Goal: Task Accomplishment & Management: Manage account settings

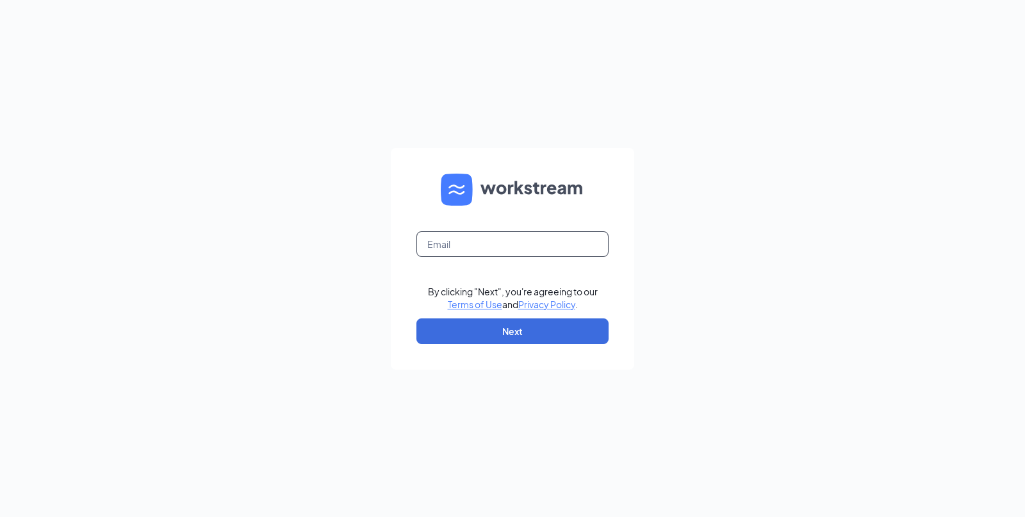
click at [532, 246] on input "text" at bounding box center [513, 244] width 192 height 26
type input "retailstaffing.coordinator@Haggen.com"
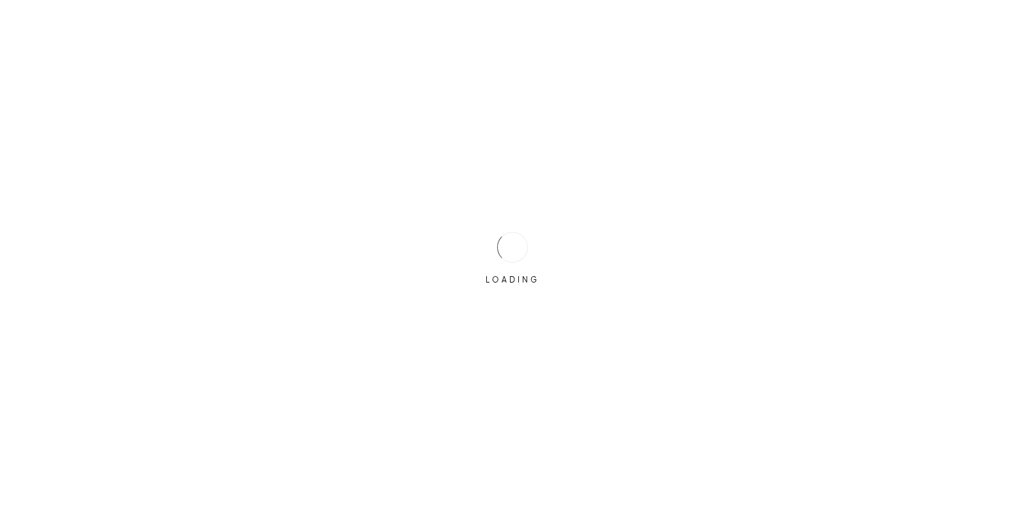
click at [524, 329] on div "LOADING" at bounding box center [512, 258] width 1025 height 517
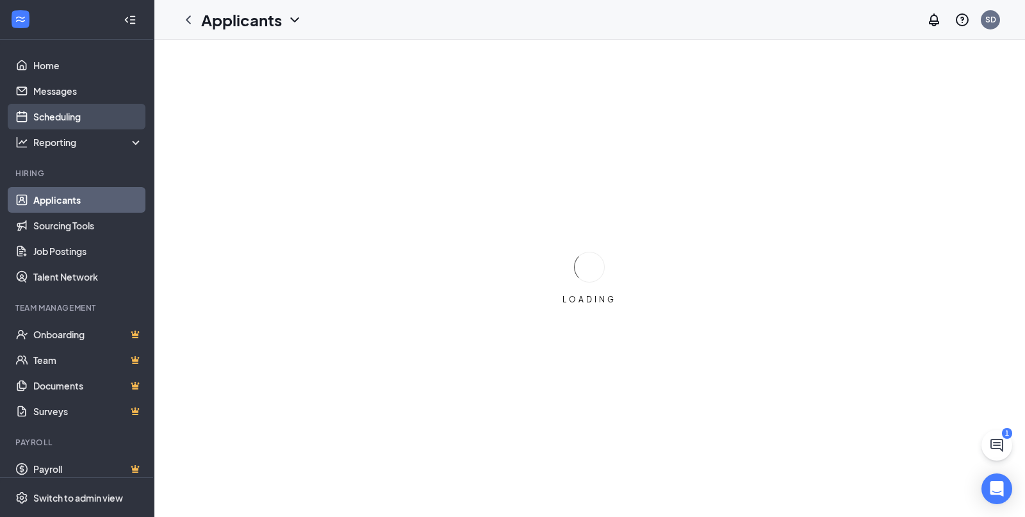
click at [38, 110] on link "Scheduling" at bounding box center [88, 117] width 110 height 26
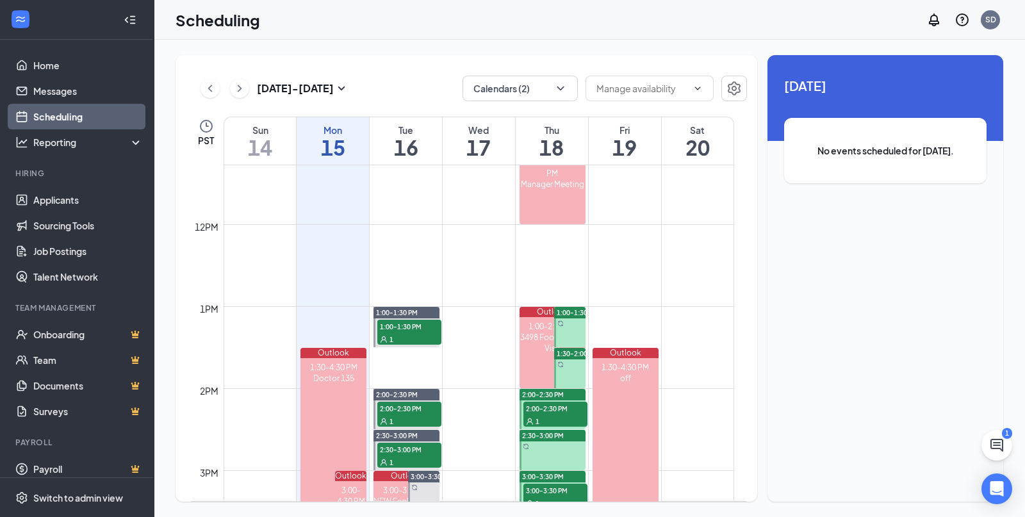
scroll to position [950, 0]
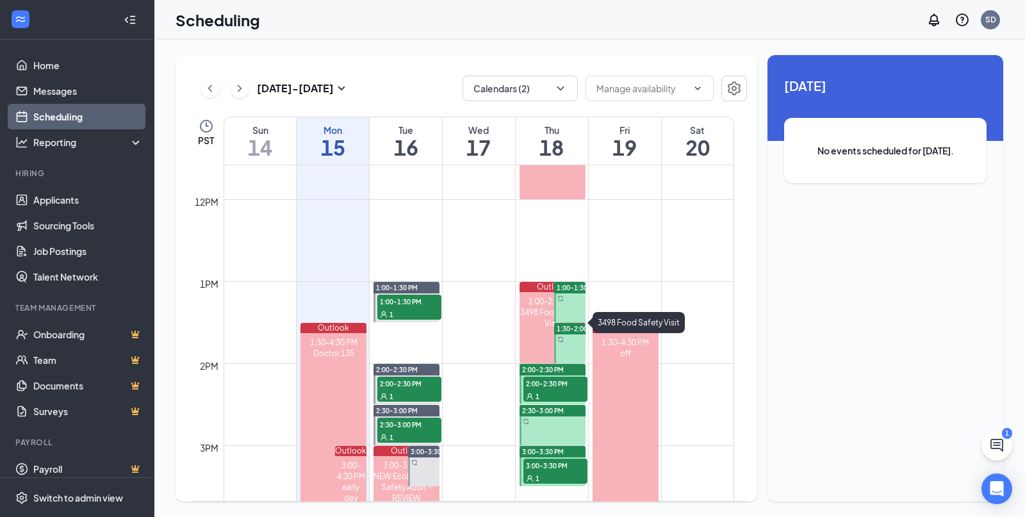
click at [540, 336] on div "1:00-2:00 PM 3498 Food Safety Visit" at bounding box center [553, 327] width 66 height 71
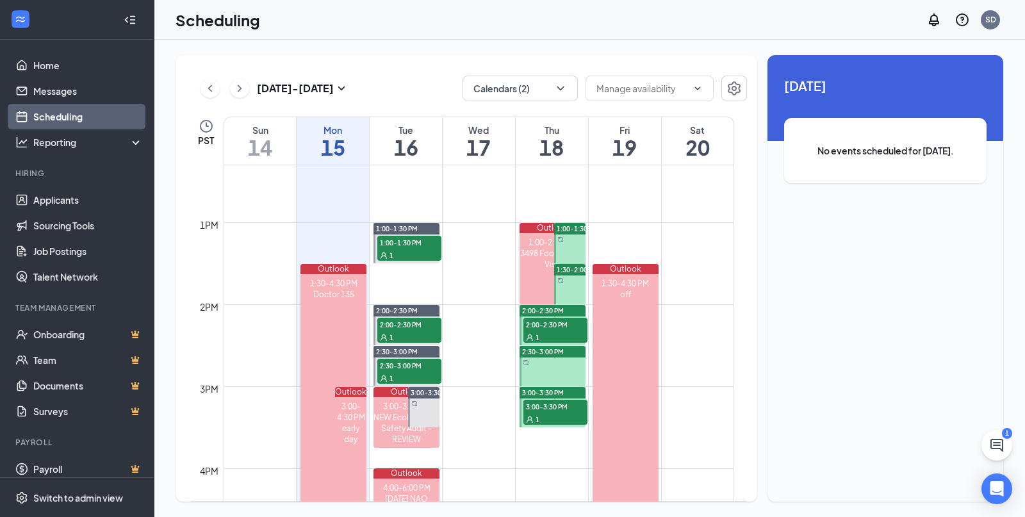
scroll to position [1111, 0]
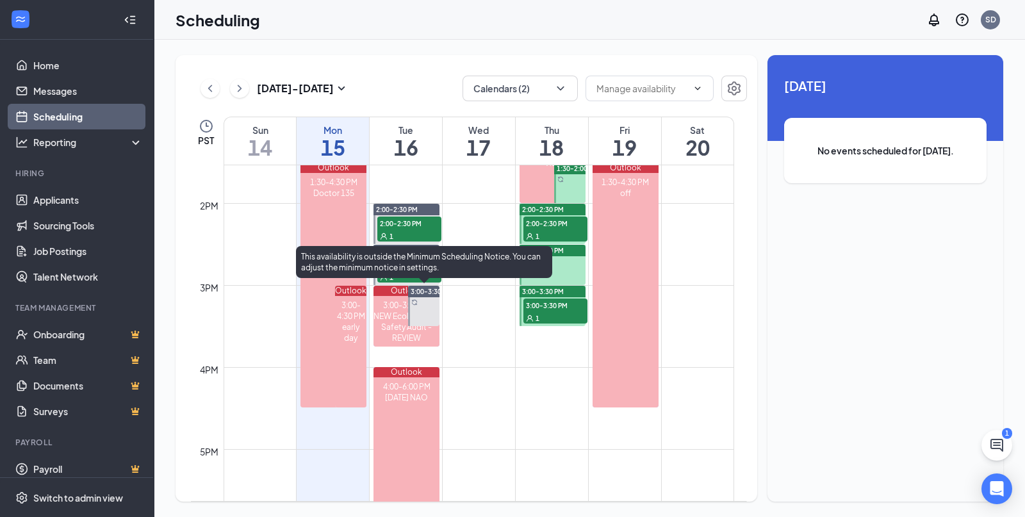
drag, startPoint x: 437, startPoint y: 310, endPoint x: 428, endPoint y: 313, distance: 9.5
click at [428, 313] on div at bounding box center [423, 306] width 31 height 40
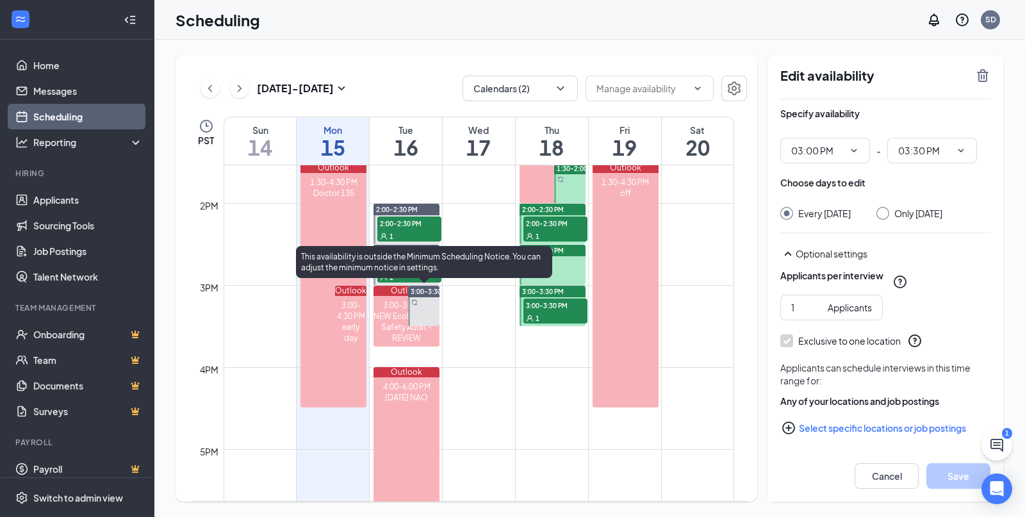
type input "03:00 PM"
type input "03:30 PM"
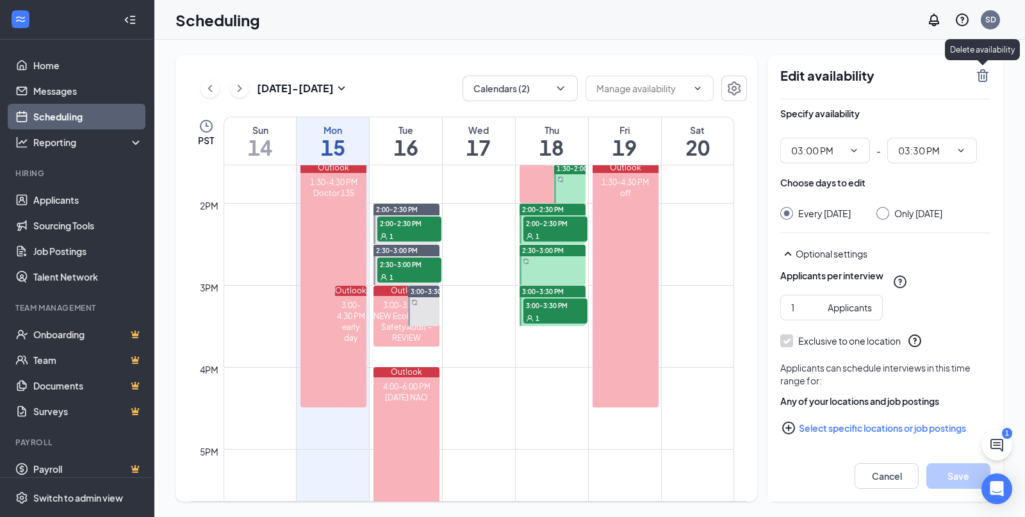
click at [981, 74] on icon "TrashOutline" at bounding box center [982, 75] width 15 height 15
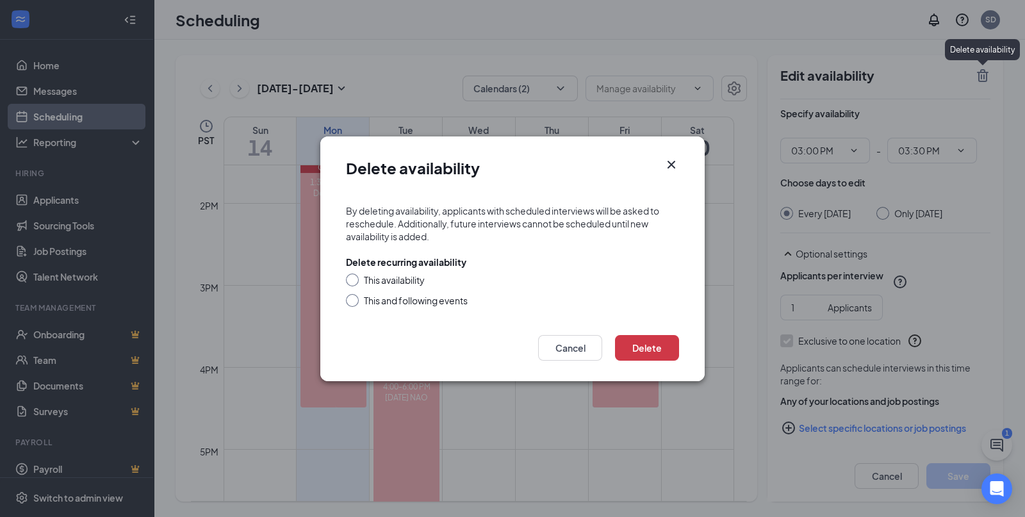
click at [381, 272] on div "Delete recurring availability This availability This and following events" at bounding box center [512, 281] width 333 height 51
drag, startPoint x: 380, startPoint y: 279, endPoint x: 401, endPoint y: 274, distance: 21.0
click at [383, 279] on div "This availability" at bounding box center [394, 280] width 61 height 13
click at [359, 279] on div "This availability" at bounding box center [512, 280] width 333 height 13
click at [349, 285] on div "This availability" at bounding box center [512, 280] width 333 height 13
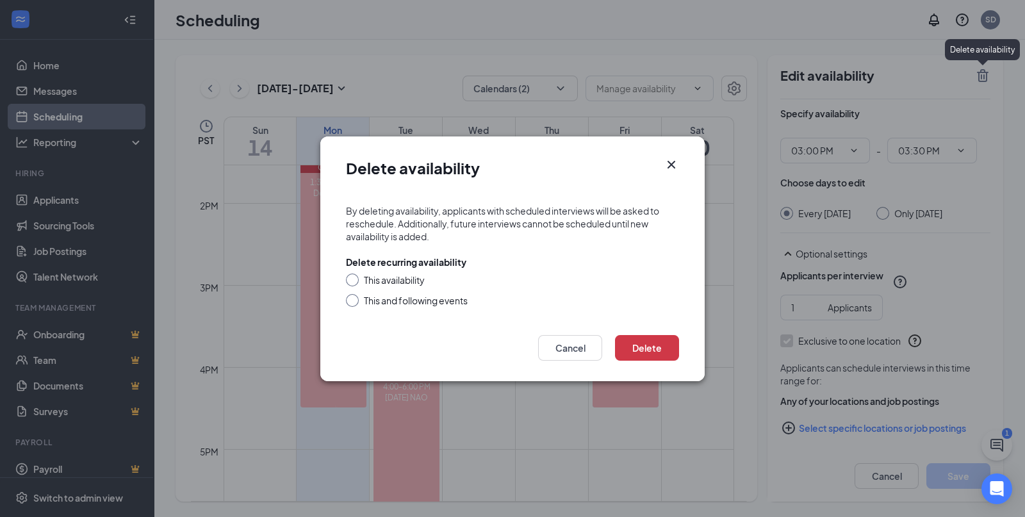
click at [353, 283] on div at bounding box center [352, 280] width 13 height 13
click at [351, 277] on input "This availability" at bounding box center [350, 278] width 9 height 9
radio input "true"
click at [627, 354] on button "Delete" at bounding box center [647, 348] width 64 height 26
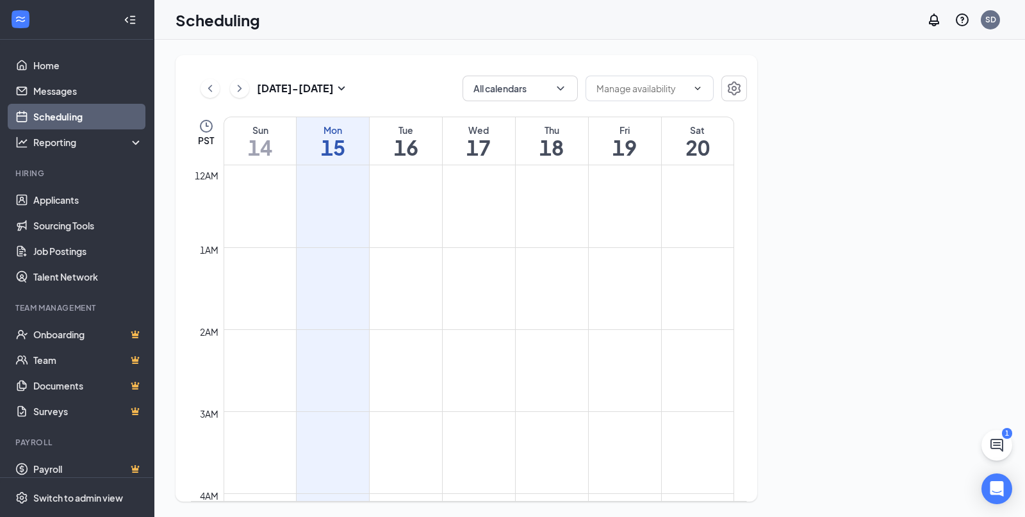
scroll to position [630, 0]
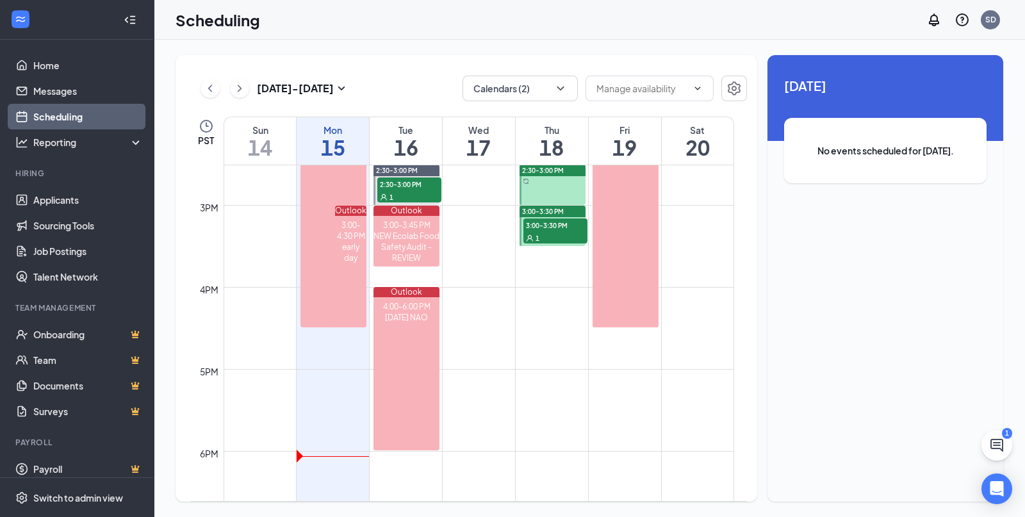
scroll to position [1271, 0]
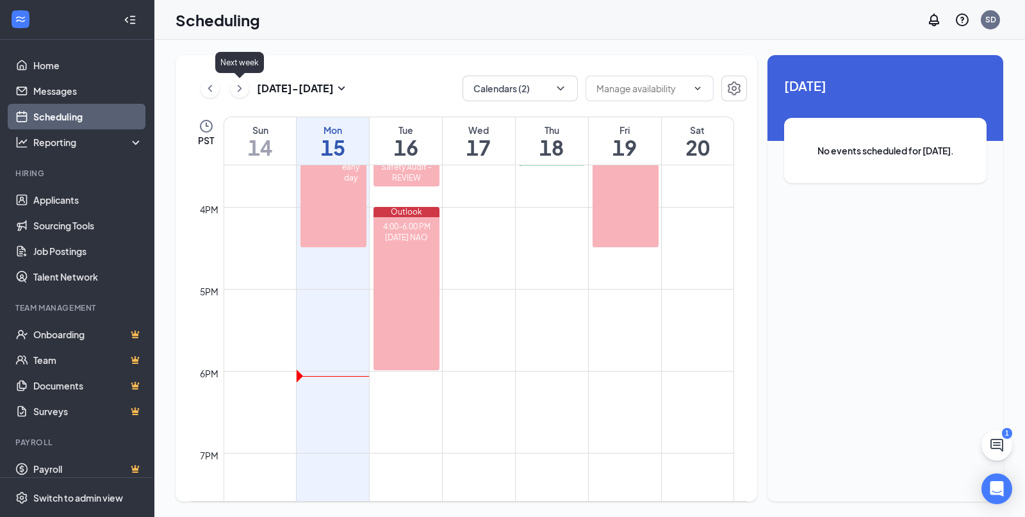
click at [243, 88] on icon "ChevronRight" at bounding box center [239, 88] width 13 height 15
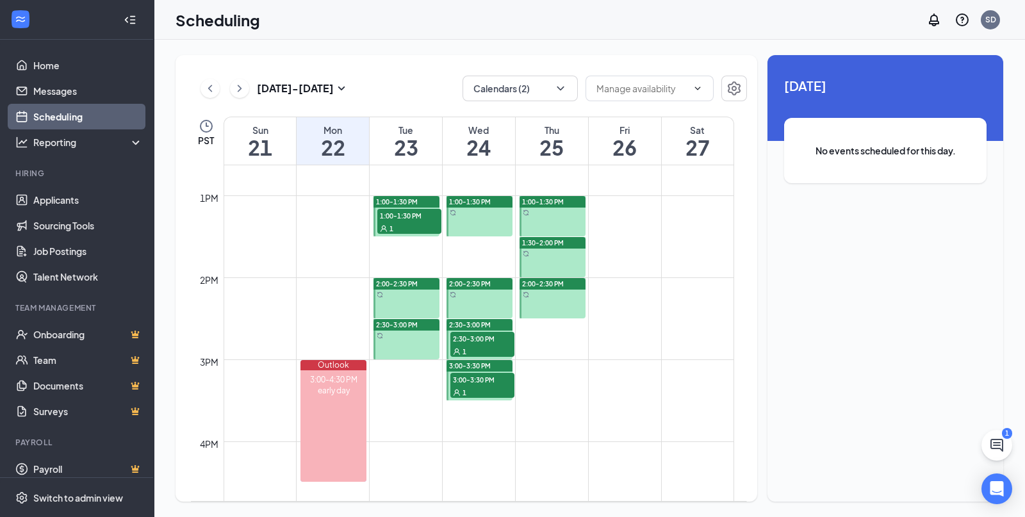
scroll to position [950, 0]
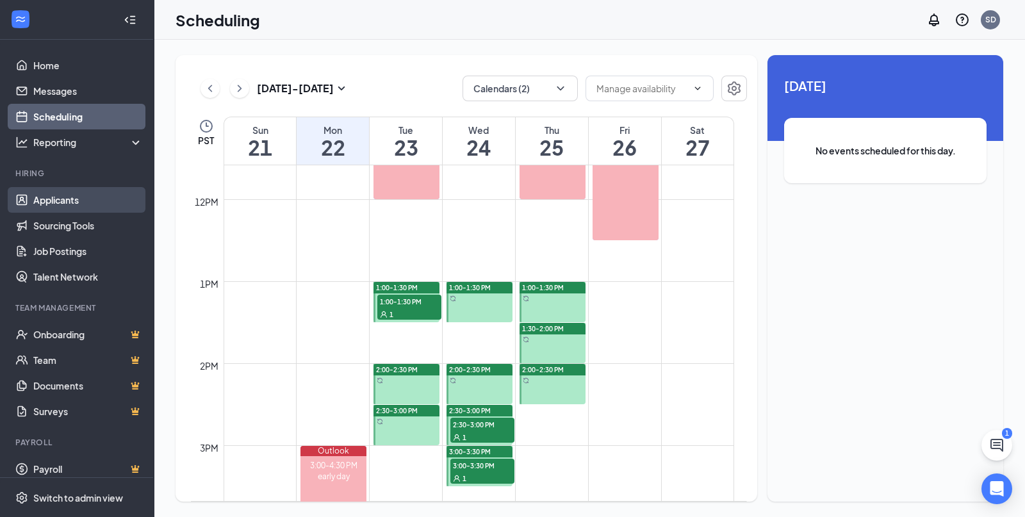
click at [54, 199] on link "Applicants" at bounding box center [88, 200] width 110 height 26
